Goal: Task Accomplishment & Management: Complete application form

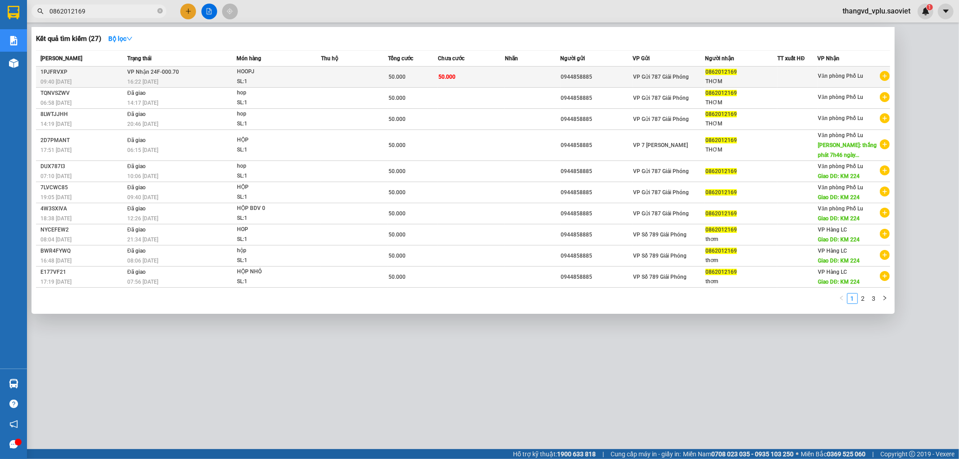
type input "0862012169"
click at [311, 76] on span "HOOPJ SL: 1" at bounding box center [279, 76] width 84 height 19
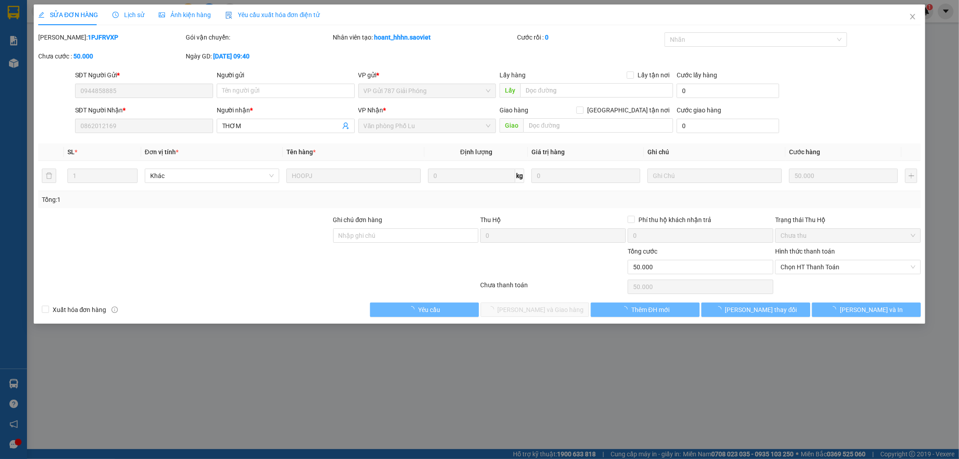
type input "0944858885"
type input "0862012169"
type input "THƠM"
type input "50.000"
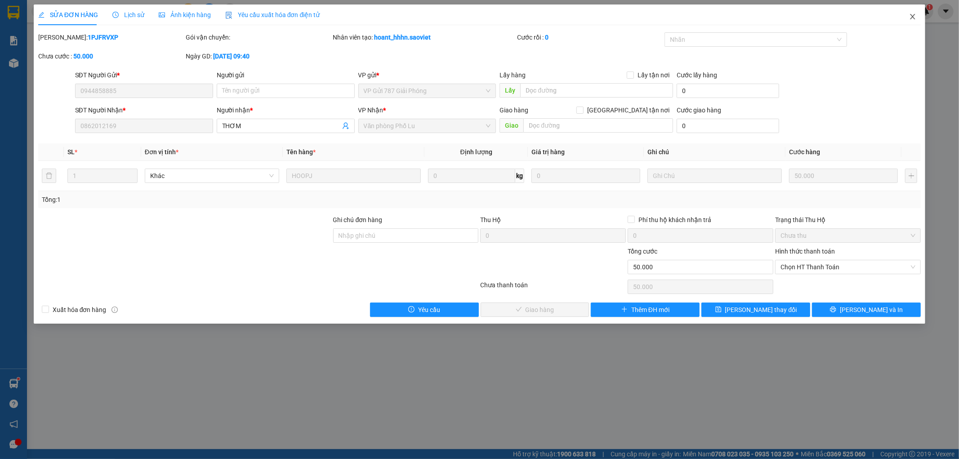
click at [913, 21] on span "Close" at bounding box center [912, 16] width 25 height 25
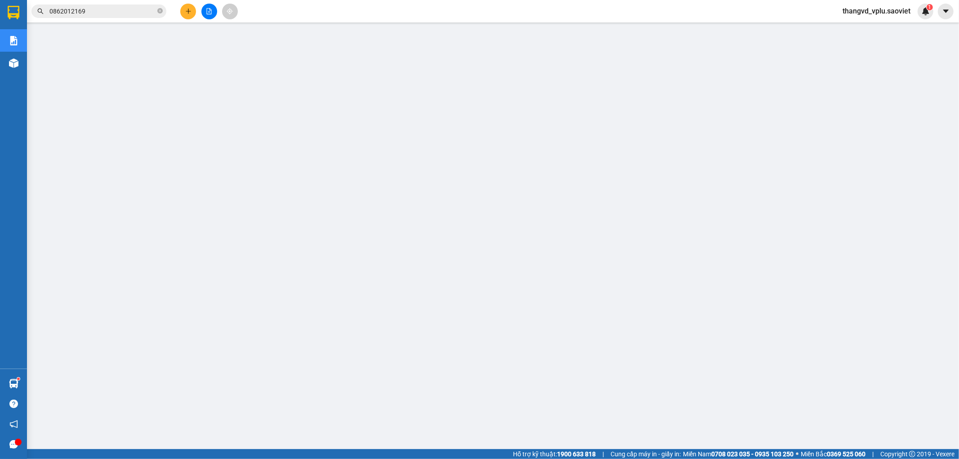
click at [106, 12] on input "0862012169" at bounding box center [102, 11] width 106 height 10
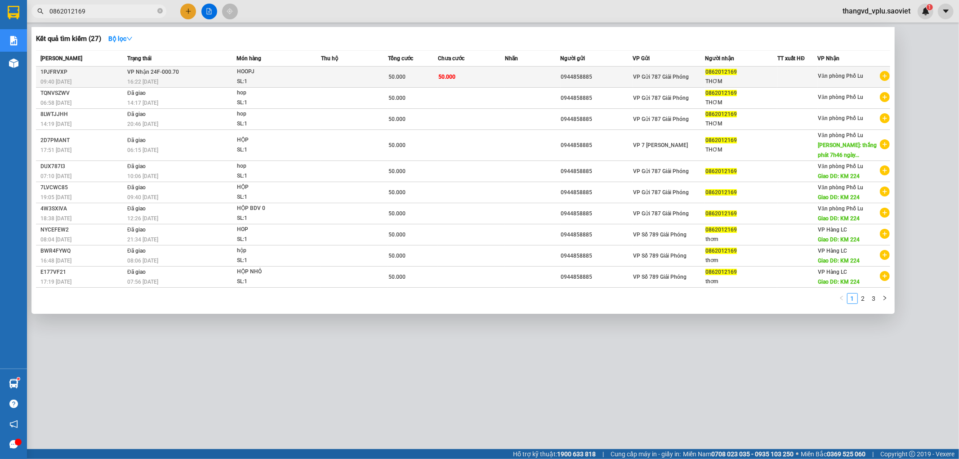
click at [341, 81] on td at bounding box center [354, 77] width 67 height 21
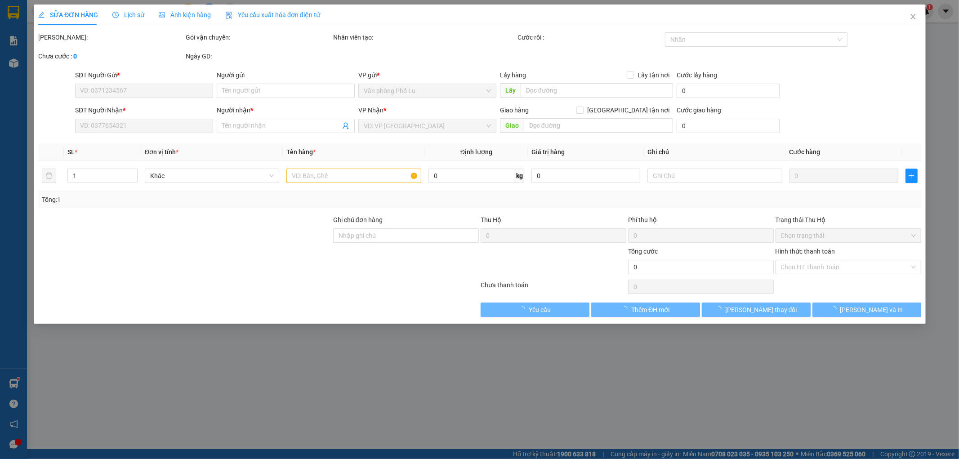
type input "0944858885"
type input "0862012169"
type input "THƠM"
type input "50.000"
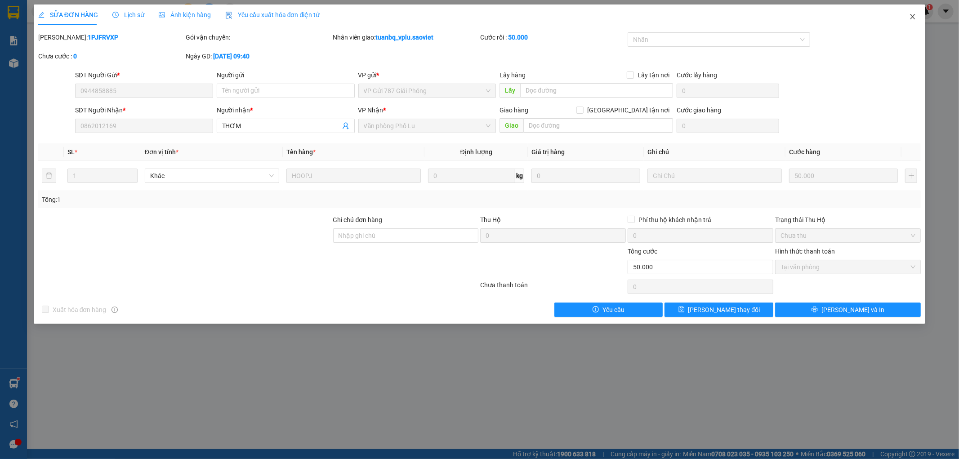
click at [909, 20] on icon "close" at bounding box center [912, 16] width 7 height 7
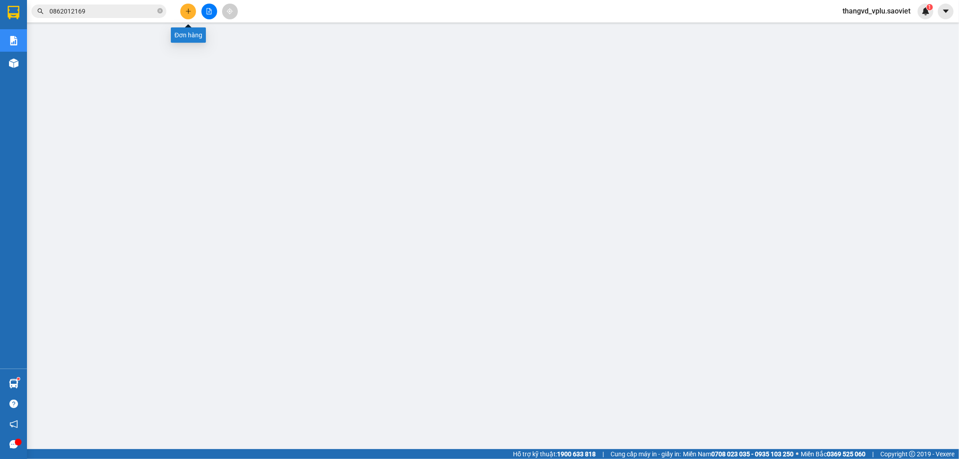
click at [183, 9] on button at bounding box center [188, 12] width 16 height 16
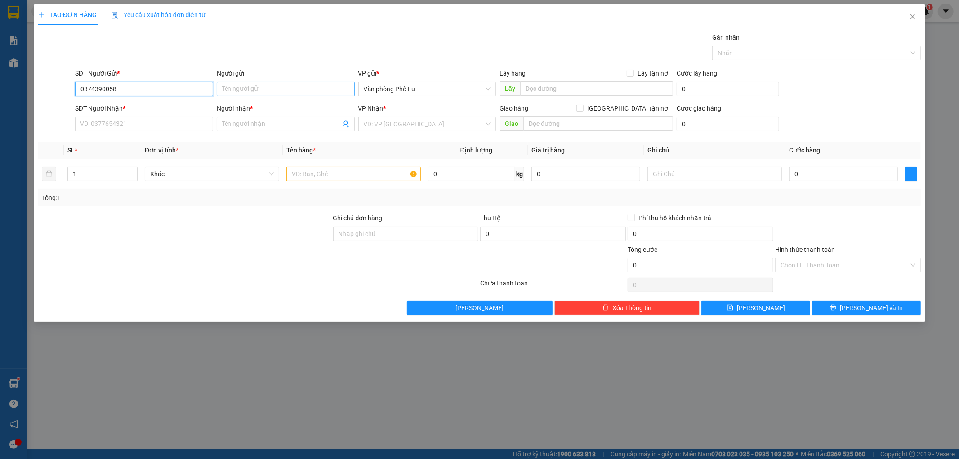
type input "0374390058"
click at [297, 88] on input "Người gửi" at bounding box center [286, 89] width 138 height 14
type input "Chị Tuyền"
click at [140, 125] on input "SĐT Người Nhận *" at bounding box center [144, 124] width 138 height 14
type input "0389908375"
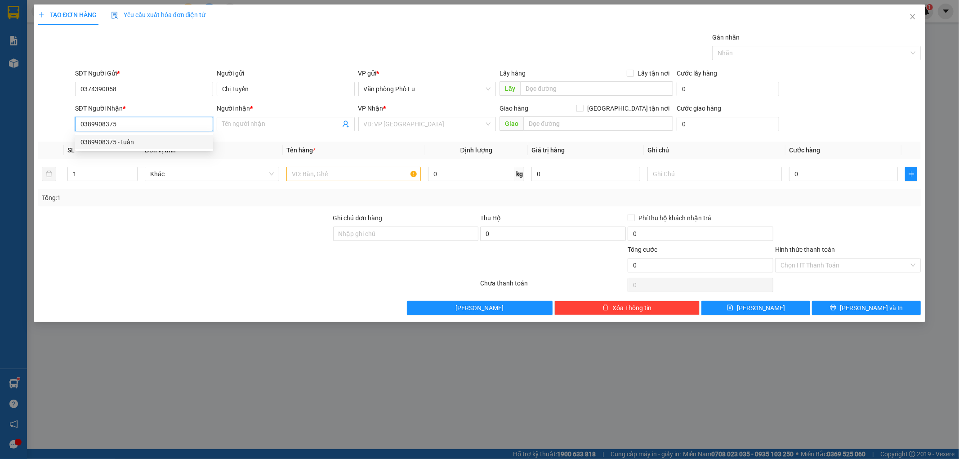
click at [140, 142] on div "0389908375 - tuấn" at bounding box center [143, 142] width 127 height 10
type input "tuấn"
type input "0389908375"
click at [223, 125] on input "tuấn" at bounding box center [281, 124] width 118 height 10
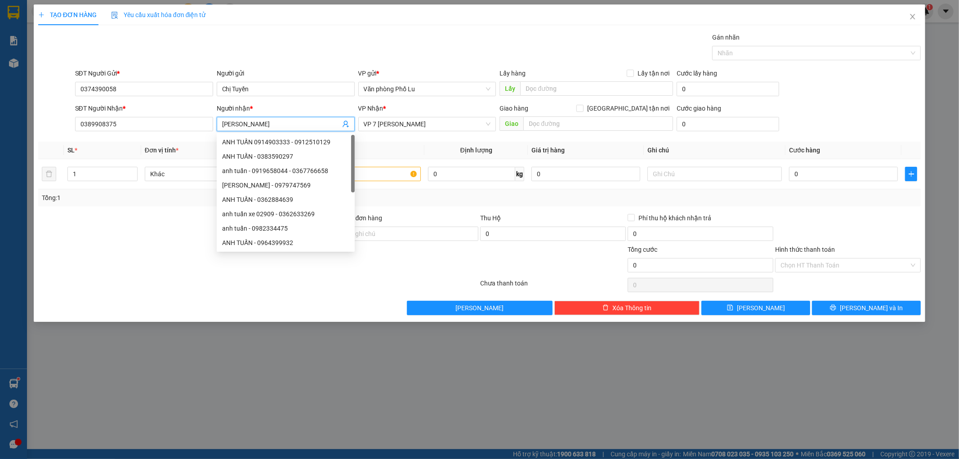
click at [236, 125] on input "[PERSON_NAME]" at bounding box center [281, 124] width 118 height 10
type input "[PERSON_NAME]"
drag, startPoint x: 746, startPoint y: 159, endPoint x: 614, endPoint y: 160, distance: 132.2
click at [746, 160] on td at bounding box center [715, 174] width 142 height 30
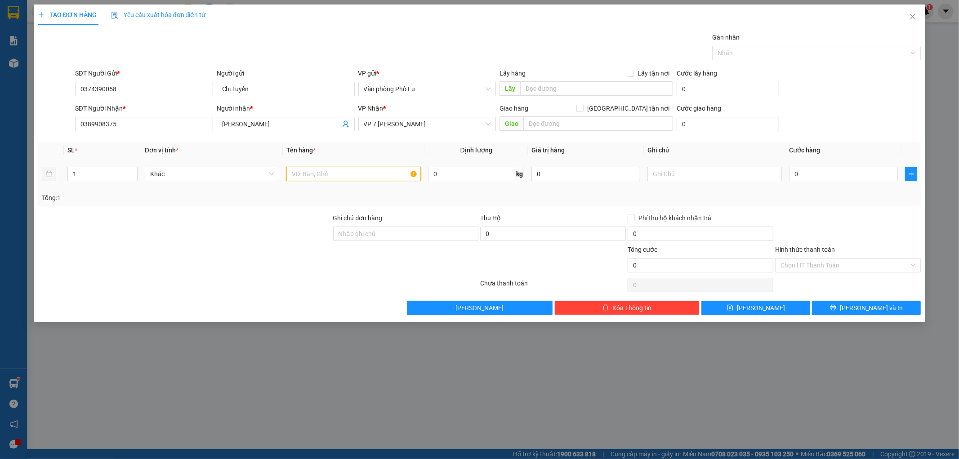
click at [362, 176] on input "text" at bounding box center [353, 174] width 134 height 14
type input "S"
type input "Hồ sơ"
click at [824, 169] on input "0" at bounding box center [843, 174] width 109 height 14
type input "5"
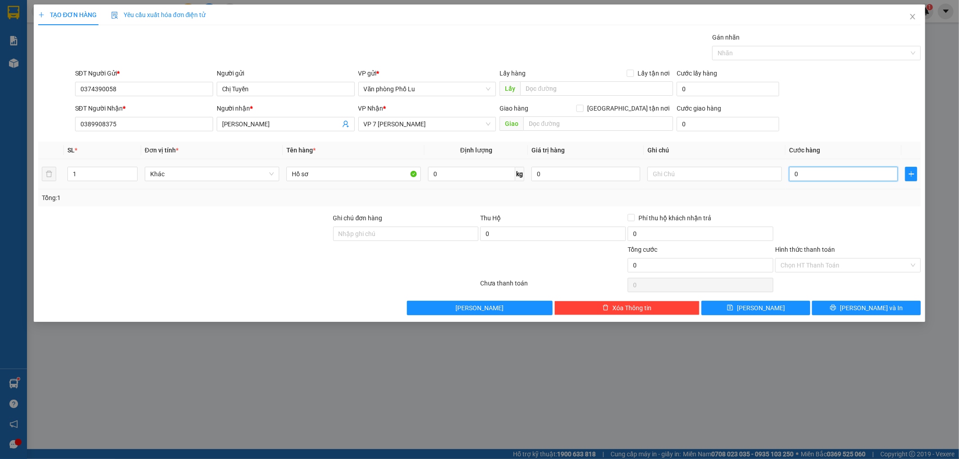
type input "5"
type input "50"
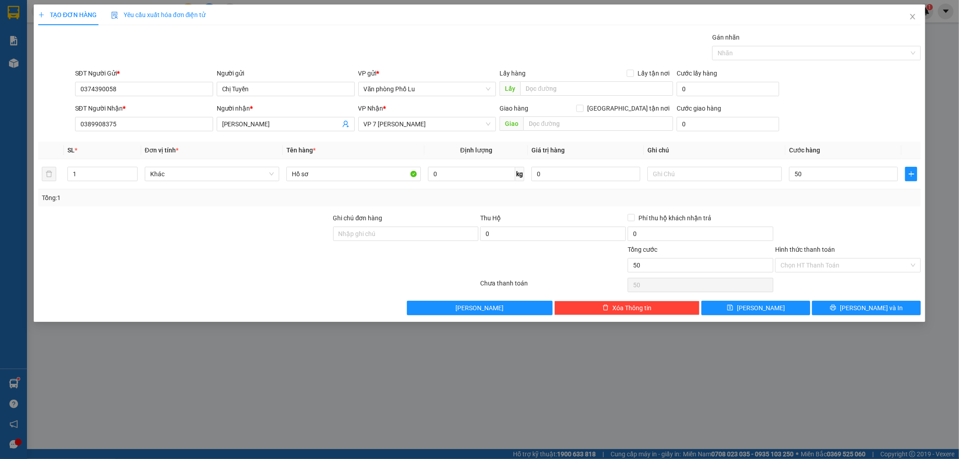
type input "50.000"
drag, startPoint x: 864, startPoint y: 216, endPoint x: 875, endPoint y: 264, distance: 49.4
click at [865, 216] on div at bounding box center [847, 228] width 147 height 31
click at [873, 271] on input "Hình thức thanh toán" at bounding box center [844, 264] width 129 height 13
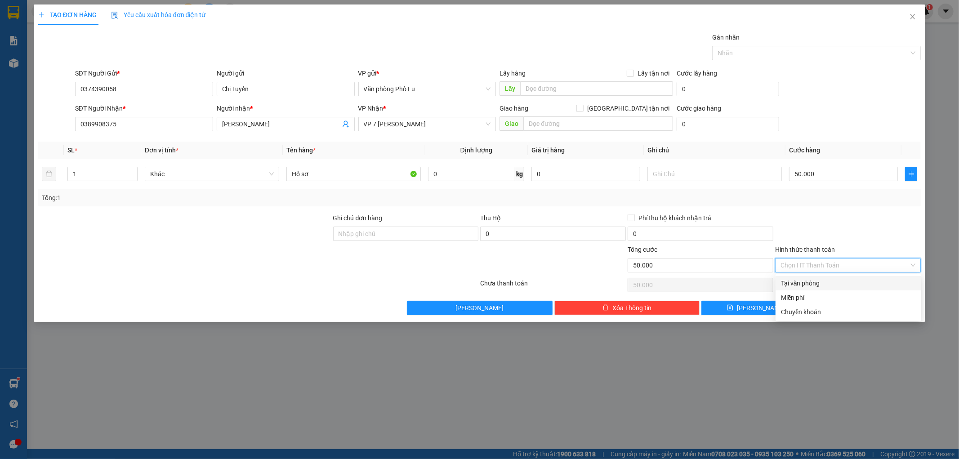
click at [856, 283] on div "Tại văn phòng" at bounding box center [848, 283] width 135 height 10
type input "0"
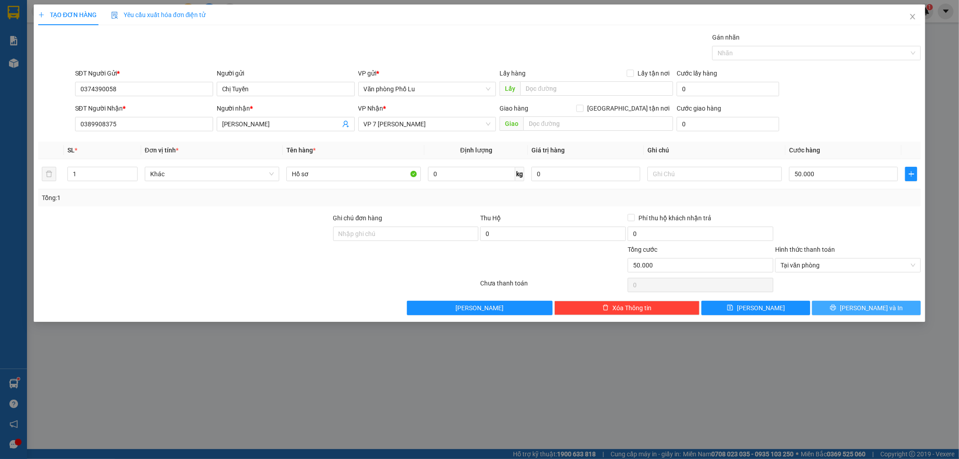
click at [864, 307] on span "[PERSON_NAME] và In" at bounding box center [871, 308] width 63 height 10
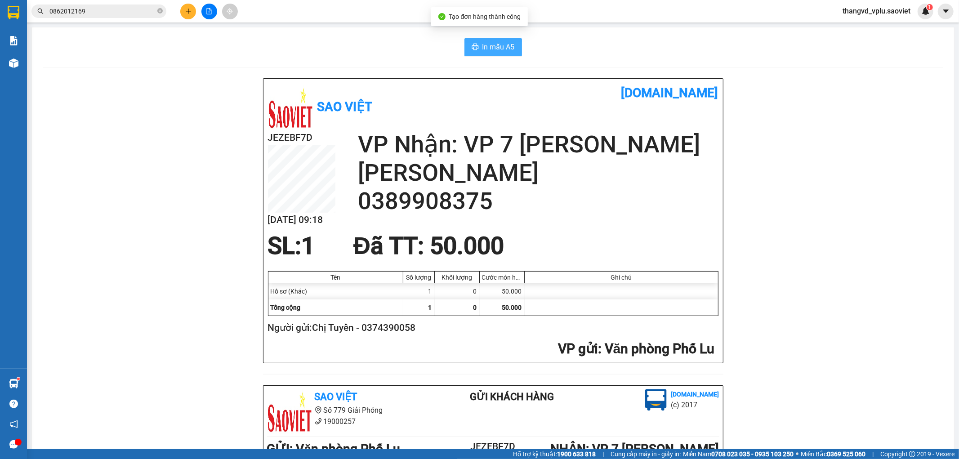
click at [498, 46] on span "In mẫu A5" at bounding box center [498, 46] width 32 height 11
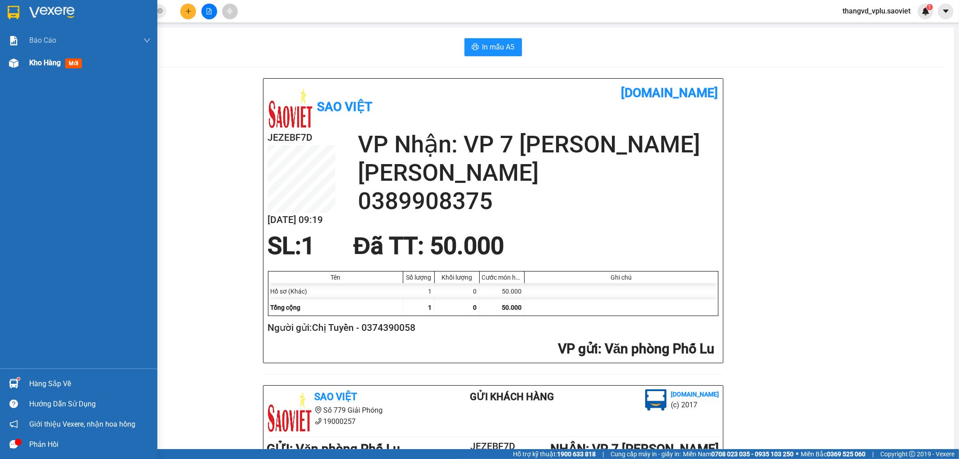
click at [52, 59] on span "Kho hàng" at bounding box center [44, 62] width 31 height 9
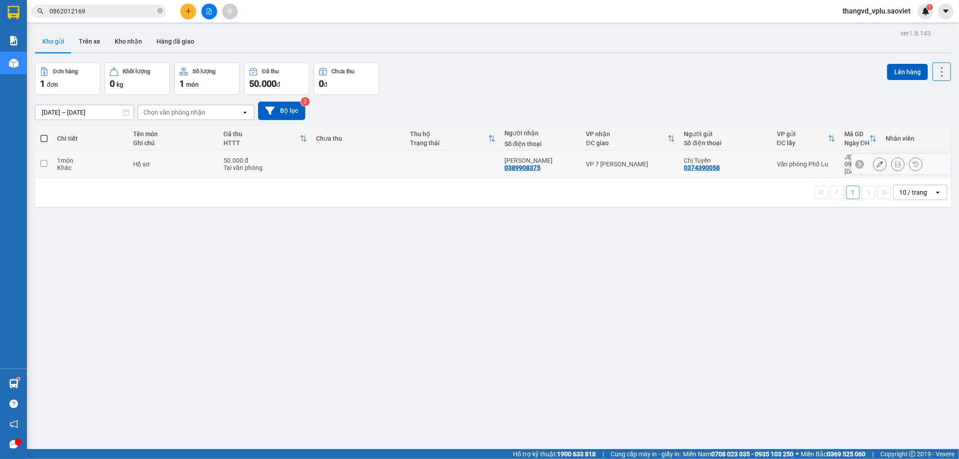
click at [321, 162] on td at bounding box center [359, 164] width 94 height 27
checkbox input "true"
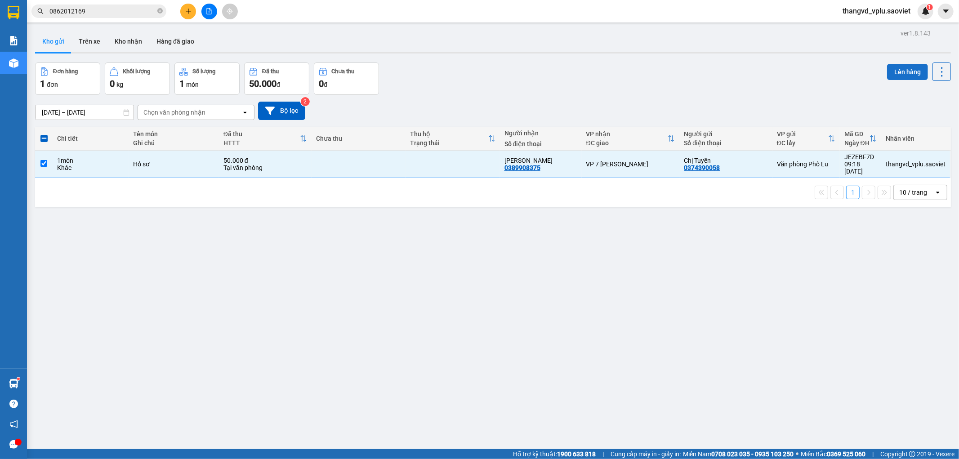
click at [902, 70] on button "Lên hàng" at bounding box center [907, 72] width 41 height 16
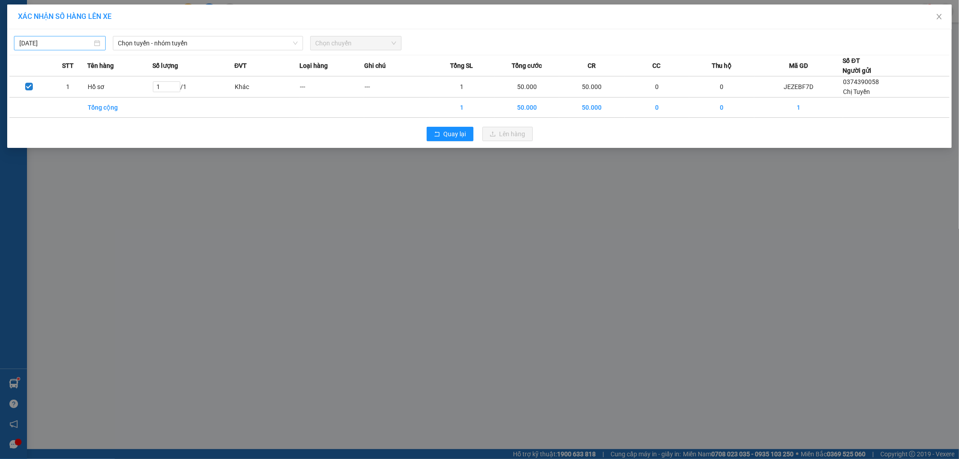
type input "[DATE]"
click at [78, 46] on input "[DATE]" at bounding box center [55, 43] width 73 height 10
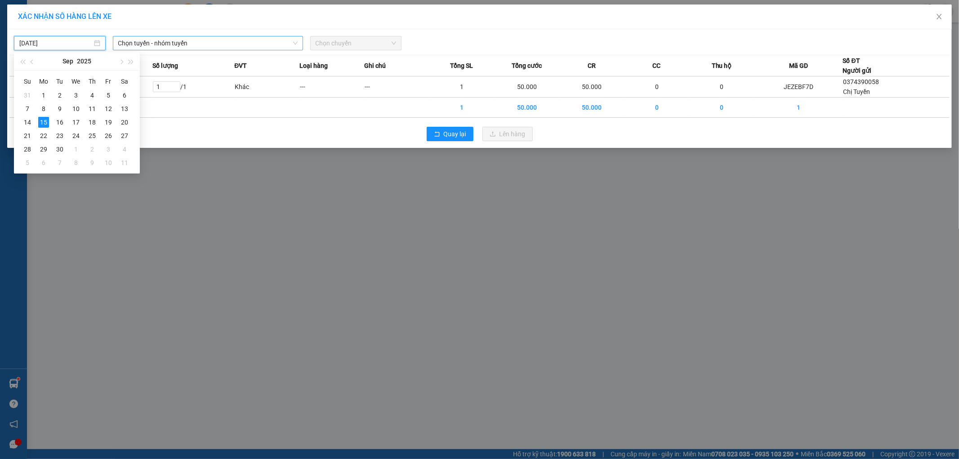
click at [185, 43] on span "Chọn tuyến - nhóm tuyến" at bounding box center [207, 42] width 179 height 13
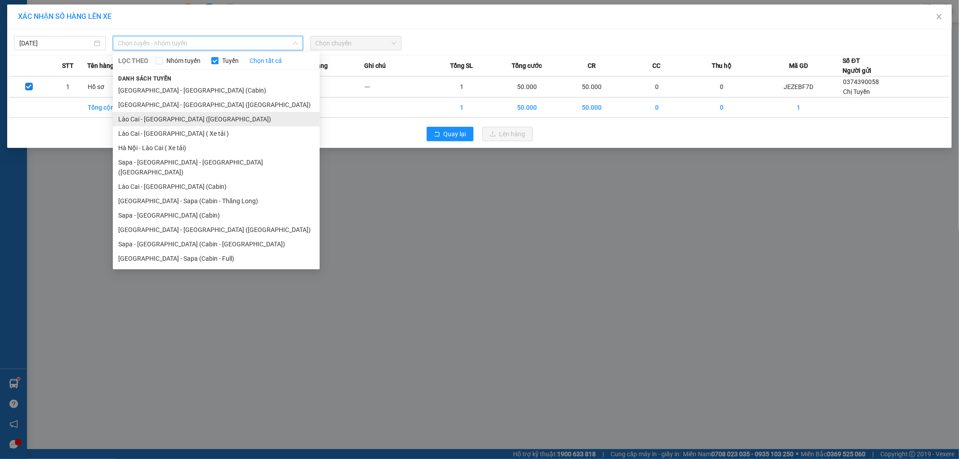
click at [187, 122] on li "Lào Cai - [GEOGRAPHIC_DATA] ([GEOGRAPHIC_DATA])" at bounding box center [216, 119] width 207 height 14
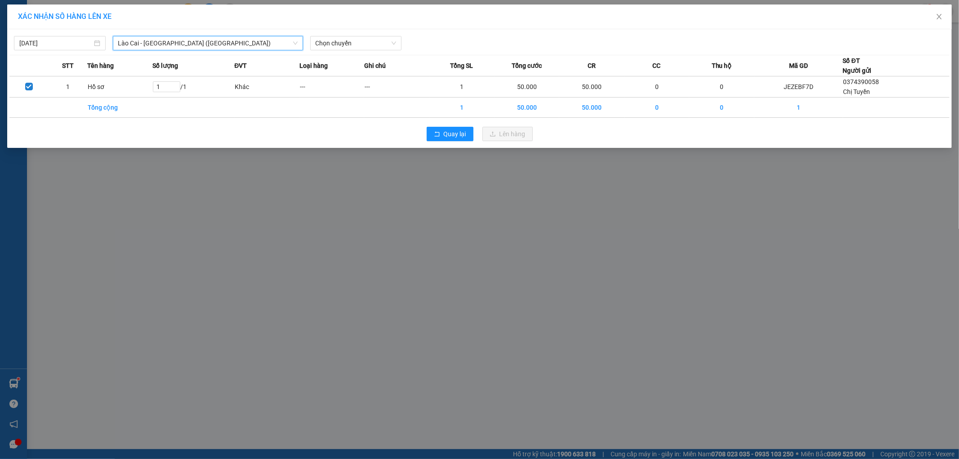
click at [349, 51] on div "[DATE] [GEOGRAPHIC_DATA] - [GEOGRAPHIC_DATA] ([GEOGRAPHIC_DATA]) [GEOGRAPHIC_DA…" at bounding box center [479, 88] width 945 height 119
click at [364, 40] on span "Chọn chuyến" at bounding box center [356, 42] width 81 height 13
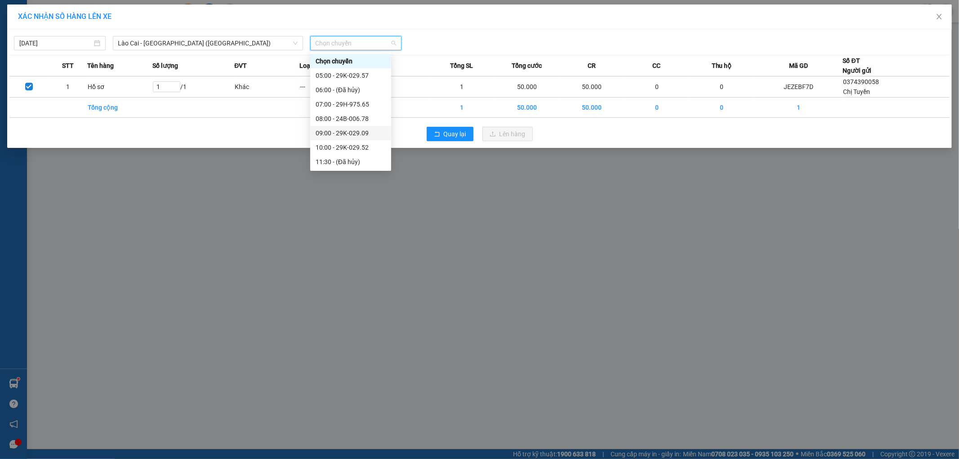
click at [367, 134] on div "09:00 - 29K-029.09" at bounding box center [351, 133] width 70 height 10
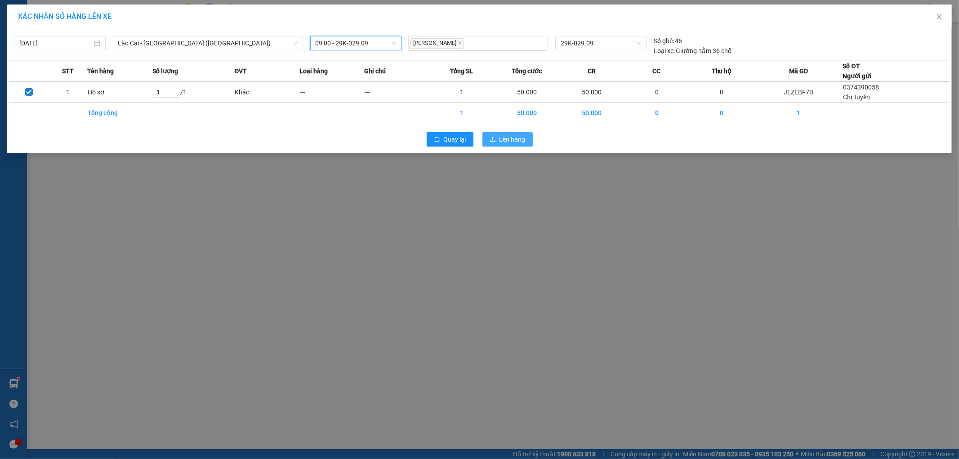
click at [507, 140] on span "Lên hàng" at bounding box center [512, 139] width 26 height 10
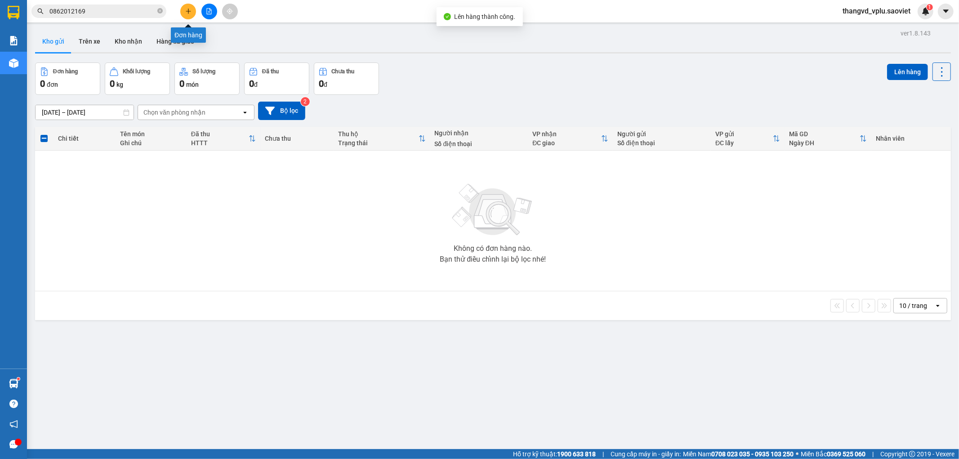
click at [184, 12] on button at bounding box center [188, 12] width 16 height 16
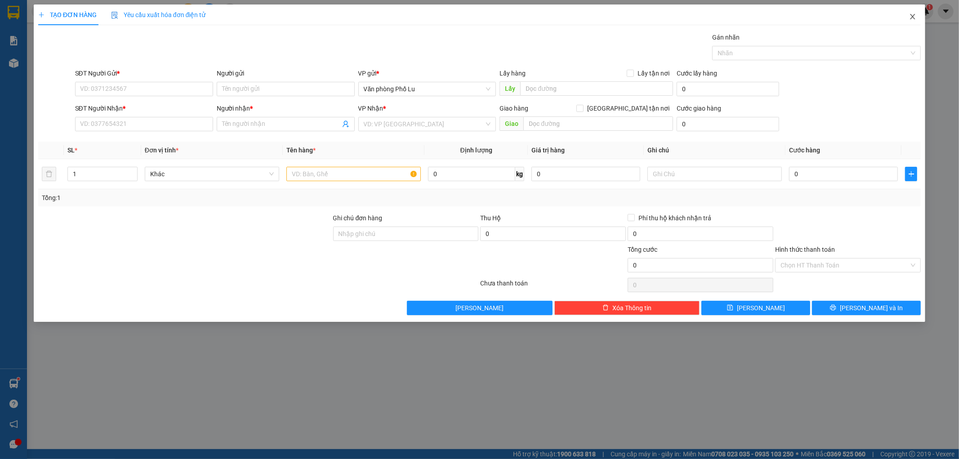
click at [910, 18] on icon "close" at bounding box center [912, 16] width 7 height 7
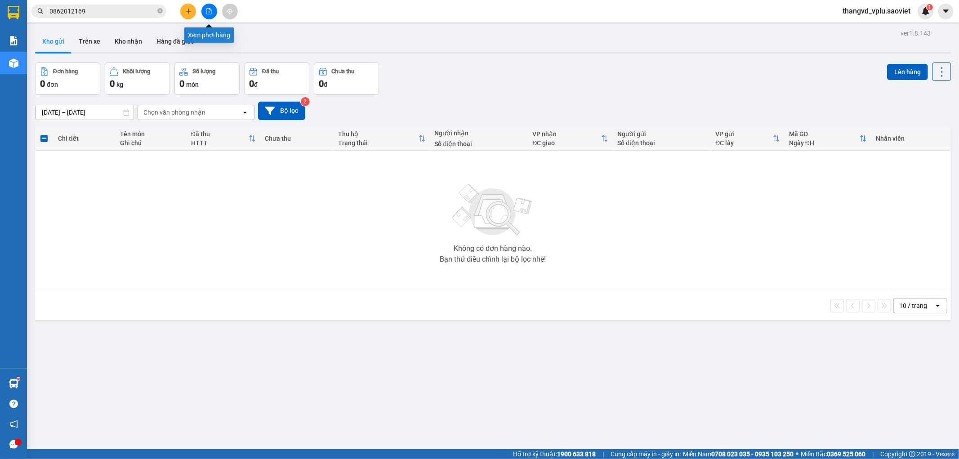
click at [208, 15] on button at bounding box center [209, 12] width 16 height 16
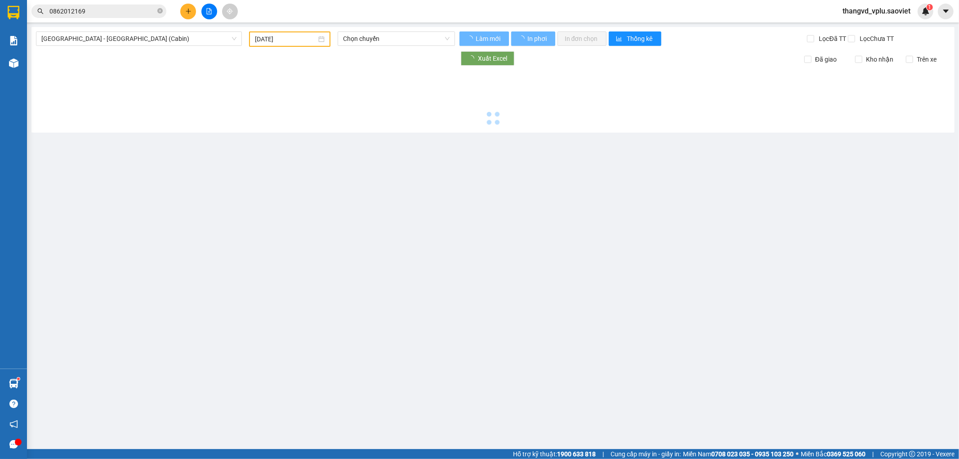
type input "[DATE]"
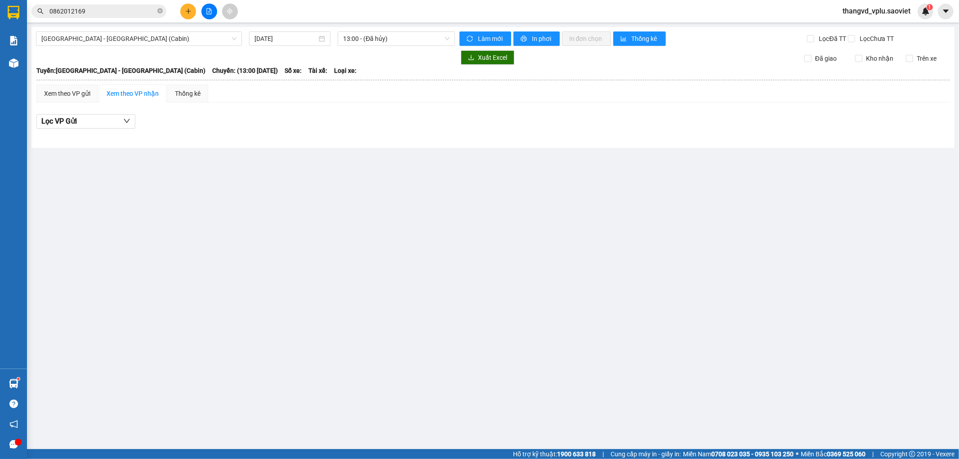
click at [203, 47] on div "[GEOGRAPHIC_DATA] - [GEOGRAPHIC_DATA] (Cabin) [DATE] 13:00 - (Đã hủy) Làm mới I…" at bounding box center [492, 87] width 923 height 121
click at [189, 41] on span "[GEOGRAPHIC_DATA] - [GEOGRAPHIC_DATA] (Cabin)" at bounding box center [138, 38] width 195 height 13
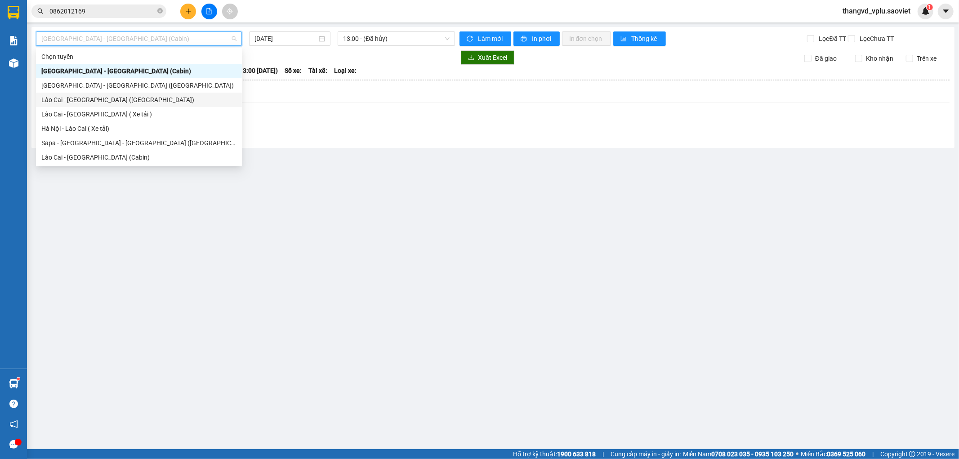
click at [129, 102] on div "Lào Cai - [GEOGRAPHIC_DATA] ([GEOGRAPHIC_DATA])" at bounding box center [138, 100] width 195 height 10
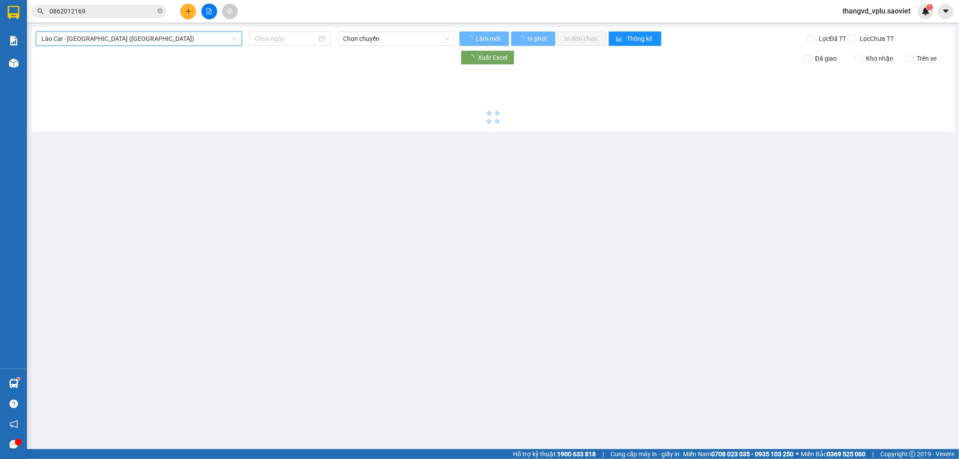
type input "[DATE]"
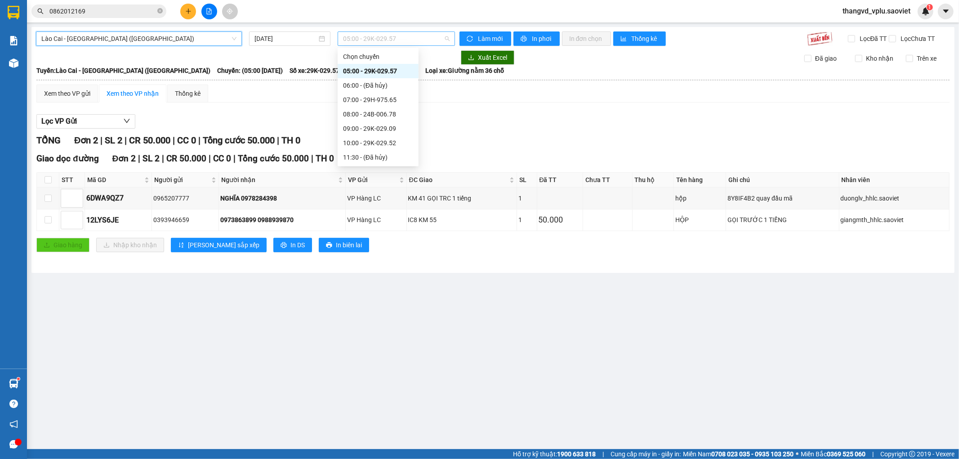
click at [380, 39] on span "05:00 - 29K-029.57" at bounding box center [396, 38] width 106 height 13
click at [398, 131] on div "09:00 - 29K-029.09" at bounding box center [378, 129] width 70 height 10
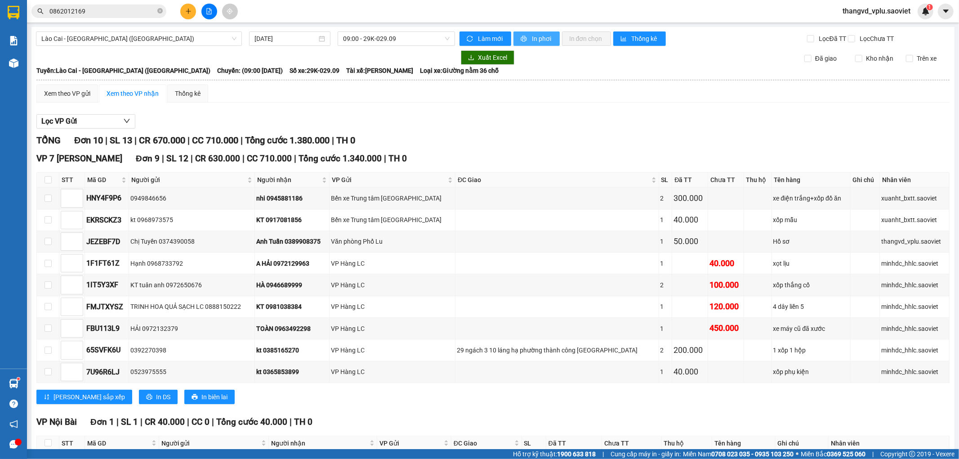
click at [539, 40] on span "In phơi" at bounding box center [542, 39] width 21 height 10
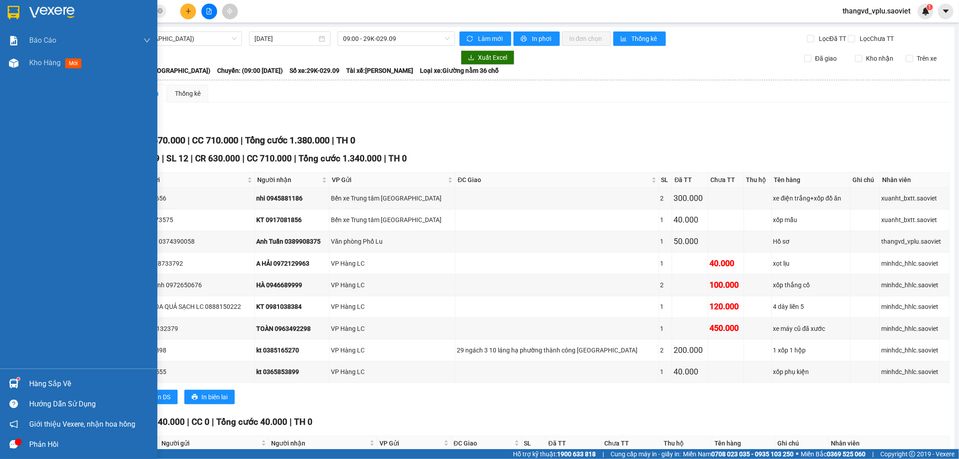
click at [0, 285] on div "Báo cáo 1B. Chi tiết đơn hàng 5. Doanh thu thực tế theo từng nhân viên Kho hàng…" at bounding box center [78, 198] width 157 height 339
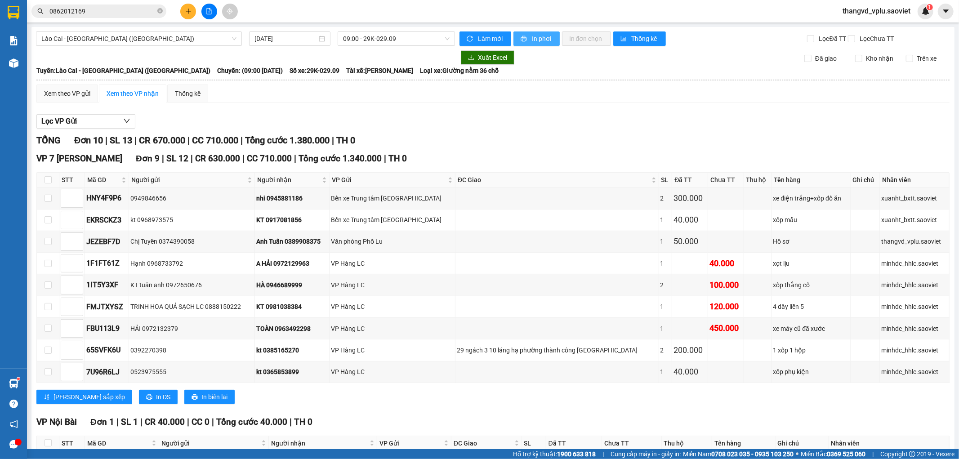
click at [532, 39] on span "In phơi" at bounding box center [542, 39] width 21 height 10
click at [537, 36] on span "In phơi" at bounding box center [542, 39] width 21 height 10
